Goal: Use online tool/utility: Utilize a website feature to perform a specific function

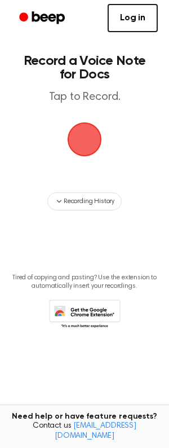
click at [81, 153] on span "button" at bounding box center [85, 140] width 32 height 32
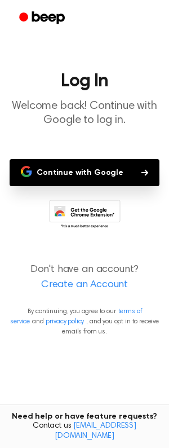
click at [108, 184] on button "Continue with Google" at bounding box center [85, 172] width 150 height 27
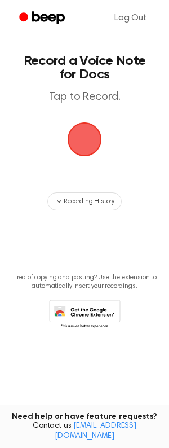
click at [89, 142] on span "button" at bounding box center [85, 140] width 32 height 32
click at [77, 141] on span "button" at bounding box center [85, 140] width 32 height 32
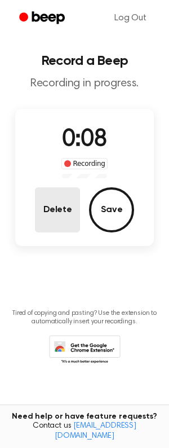
click at [46, 202] on button "Delete" at bounding box center [57, 209] width 45 height 45
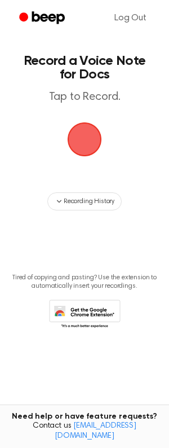
click at [92, 139] on span "button" at bounding box center [85, 140] width 32 height 32
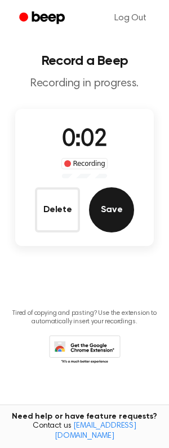
click at [104, 202] on button "Save" at bounding box center [111, 209] width 45 height 45
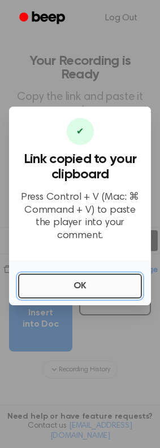
click at [87, 294] on button "OK" at bounding box center [80, 286] width 124 height 25
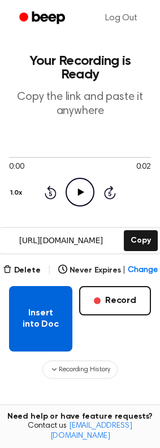
click at [15, 295] on button "Insert into Doc" at bounding box center [40, 318] width 63 height 65
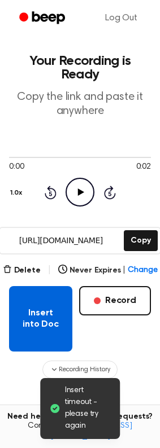
click at [46, 286] on button "Insert into Doc" at bounding box center [40, 318] width 63 height 65
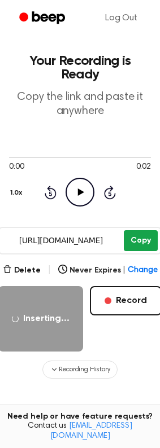
click at [126, 230] on button "Copy" at bounding box center [140, 240] width 33 height 21
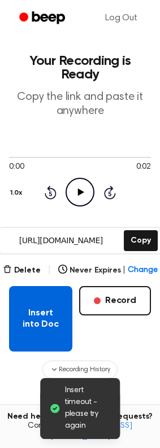
click at [27, 287] on button "Insert into Doc" at bounding box center [40, 318] width 63 height 65
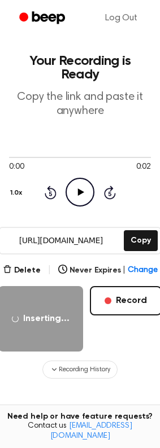
click at [86, 188] on icon "Play Audio" at bounding box center [79, 192] width 29 height 29
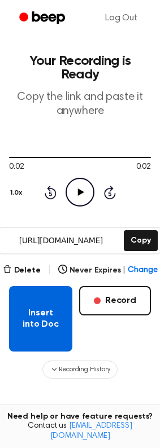
click at [25, 291] on button "Insert into Doc" at bounding box center [40, 318] width 63 height 65
click at [41, 319] on button "Insert into Doc" at bounding box center [40, 318] width 63 height 65
